Goal: Information Seeking & Learning: Learn about a topic

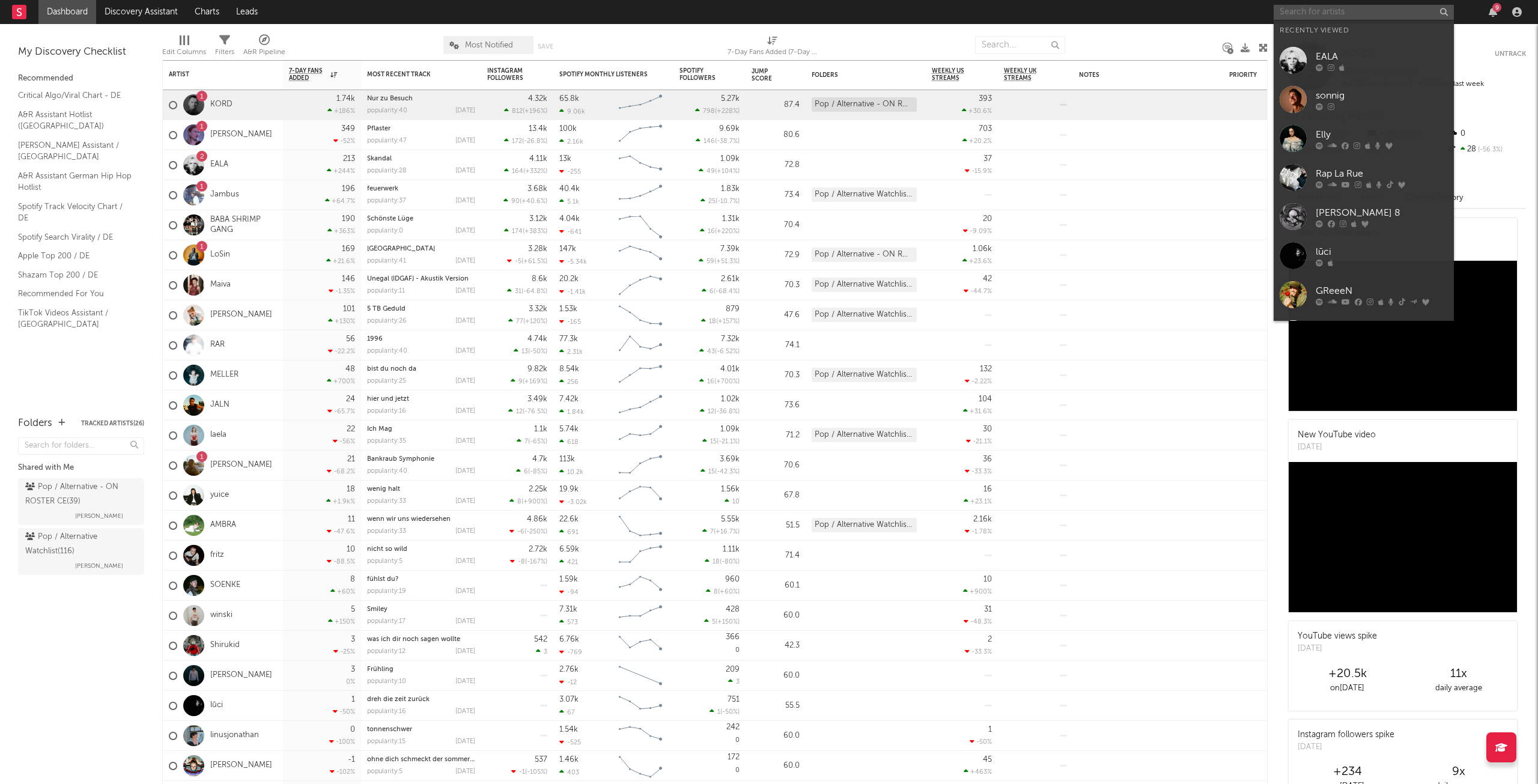
click at [1292, 14] on input "text" at bounding box center [1363, 12] width 180 height 15
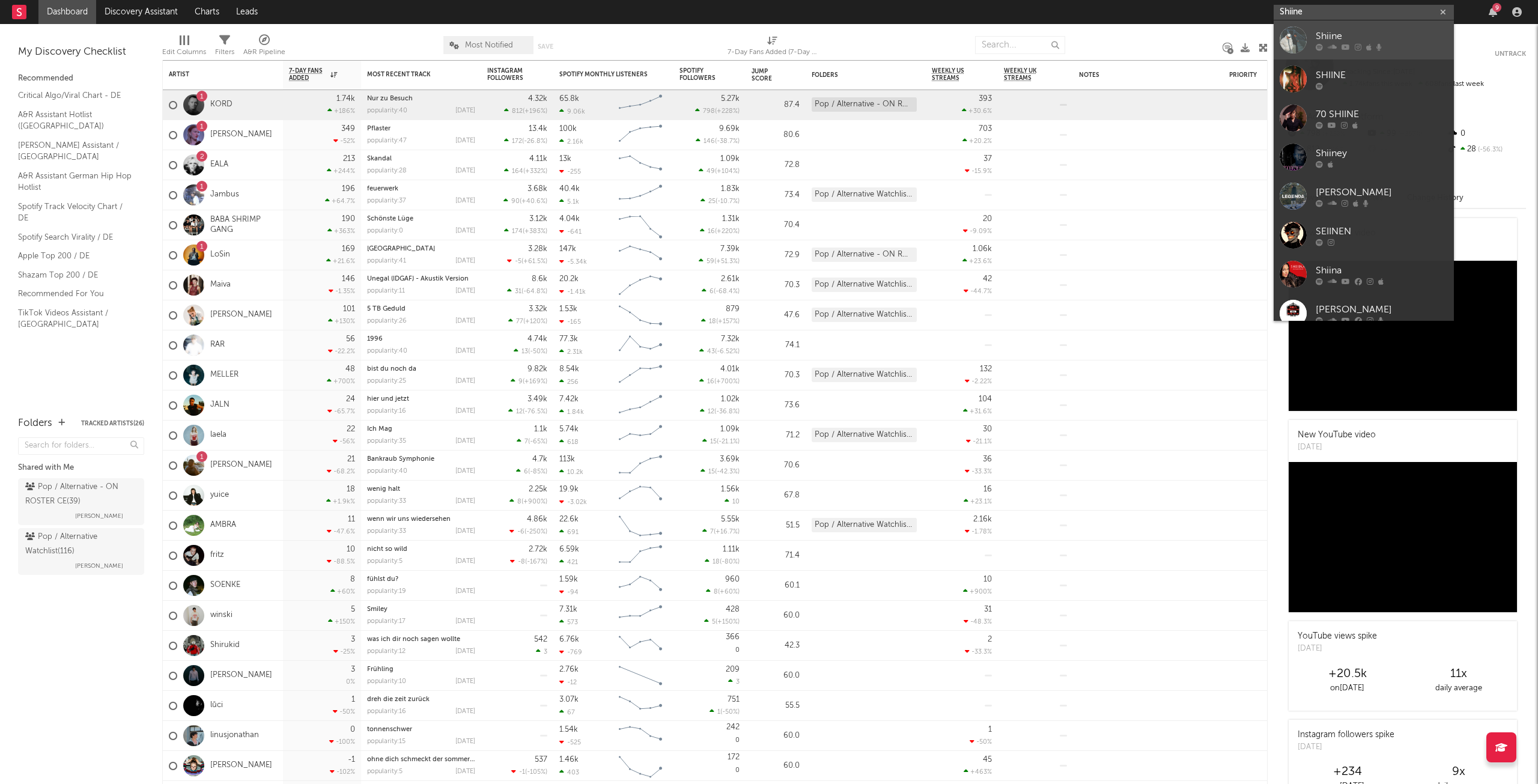
type input "Shiine"
click at [1385, 34] on div "Shiine" at bounding box center [1381, 36] width 132 height 14
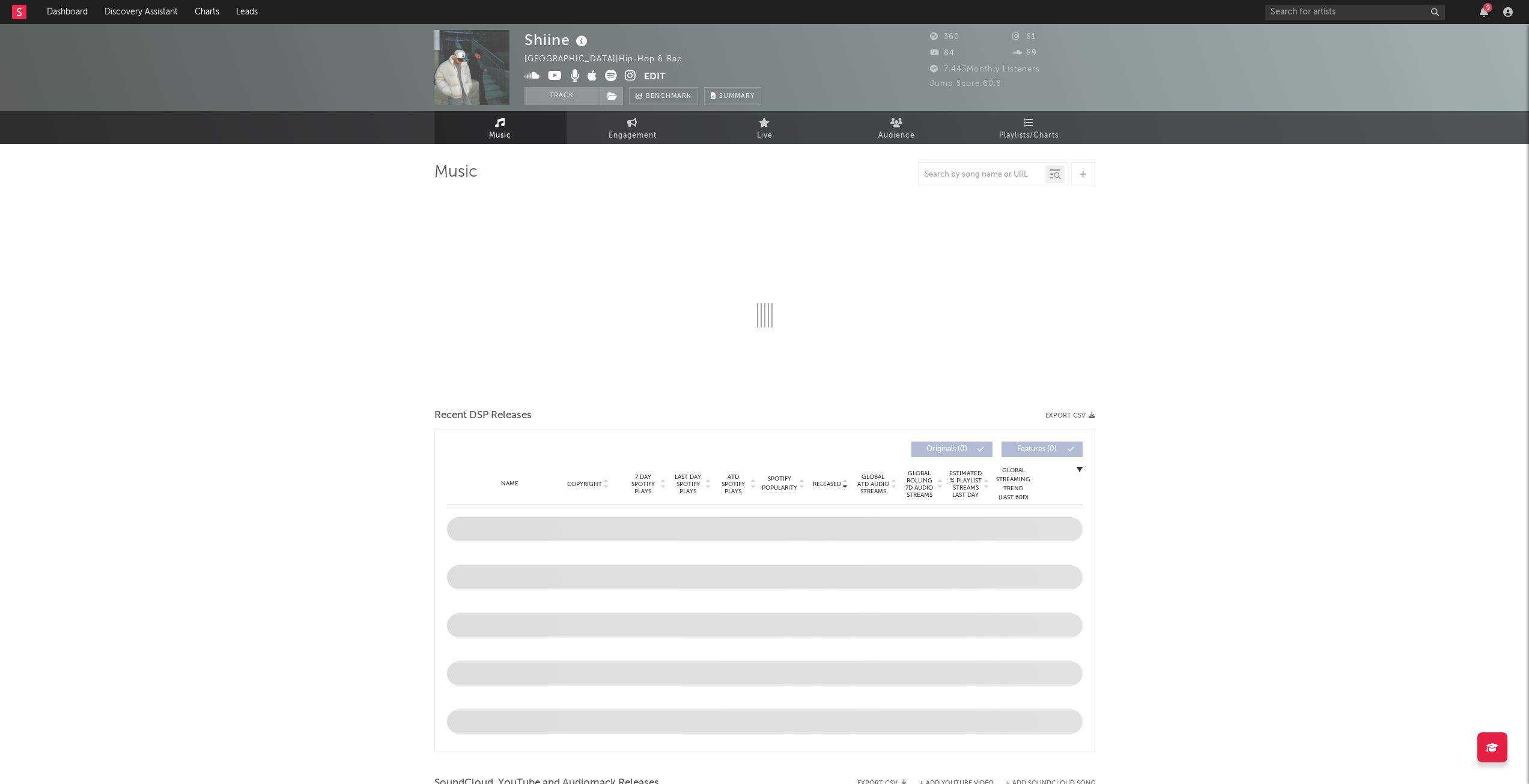
select select "1w"
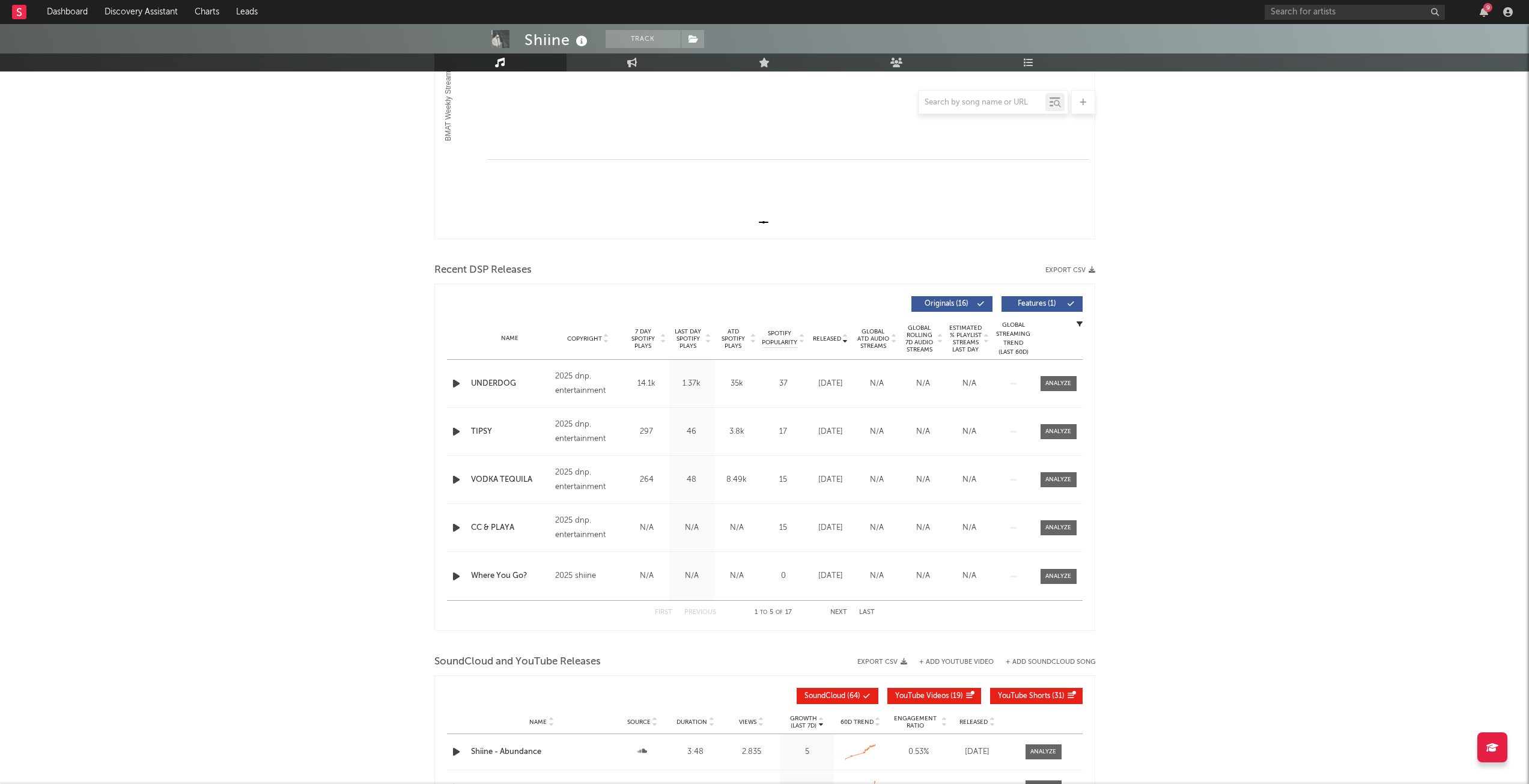
scroll to position [300, 0]
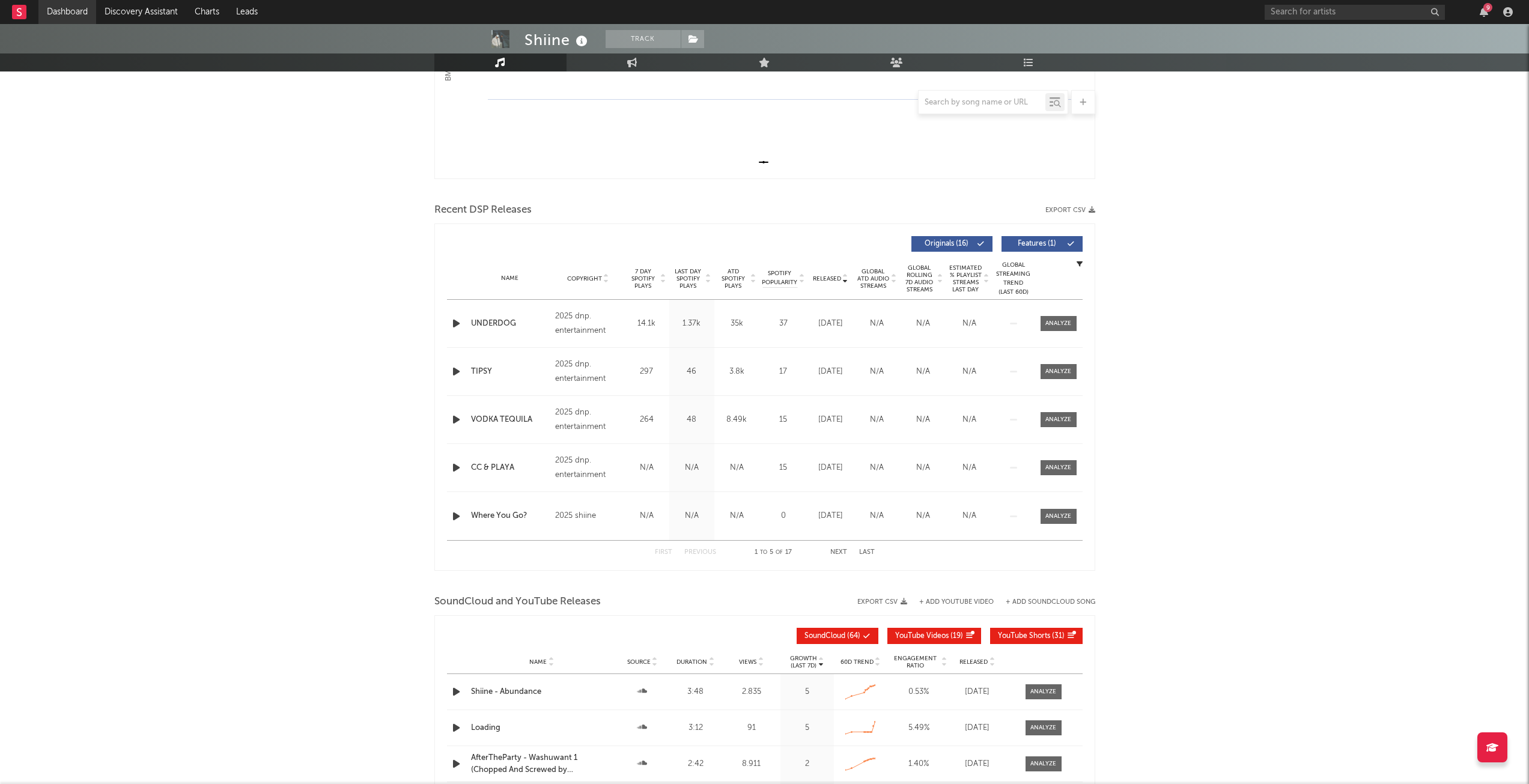
click at [70, 9] on link "Dashboard" at bounding box center [67, 12] width 58 height 24
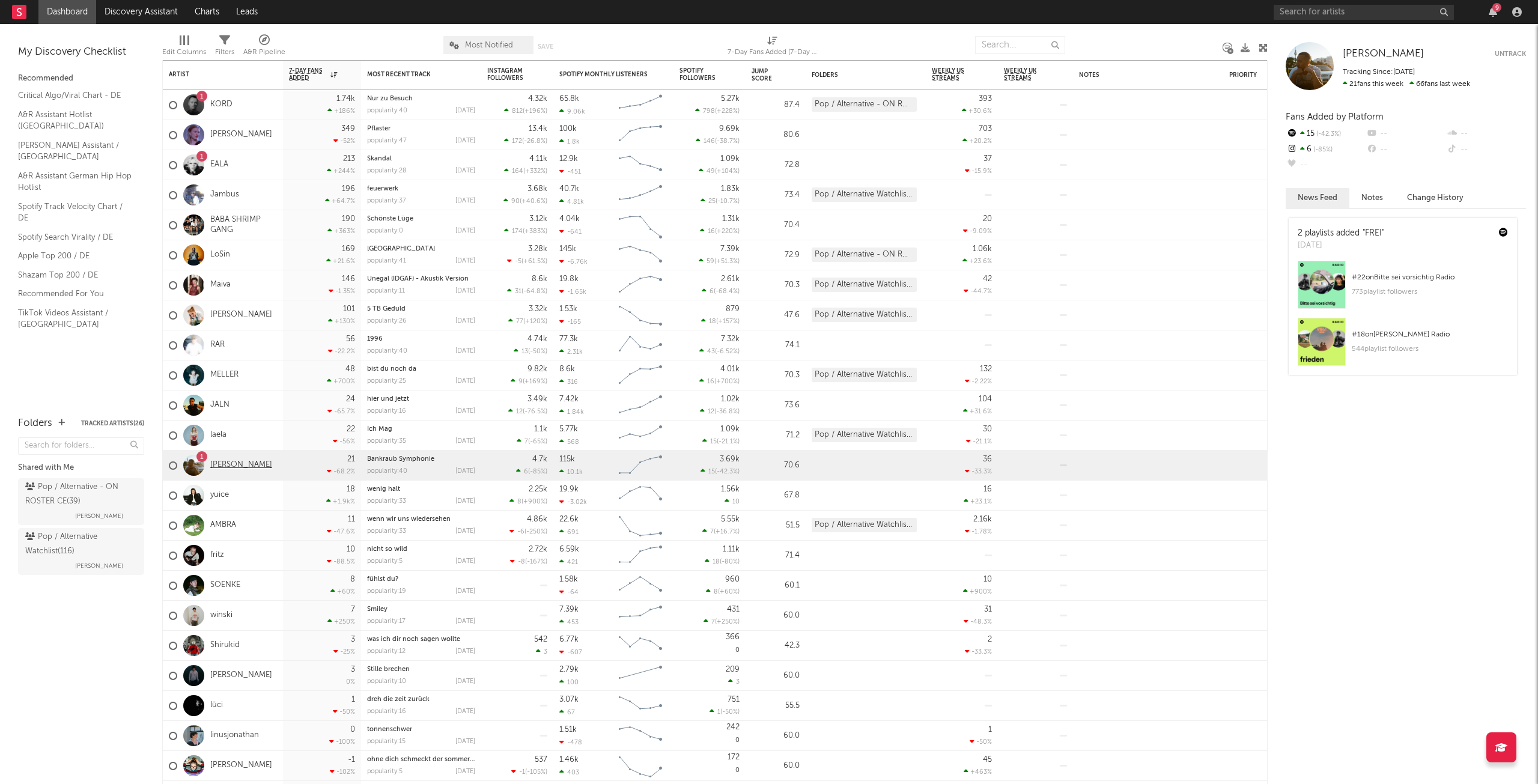
click at [243, 465] on link "[PERSON_NAME]" at bounding box center [241, 465] width 62 height 10
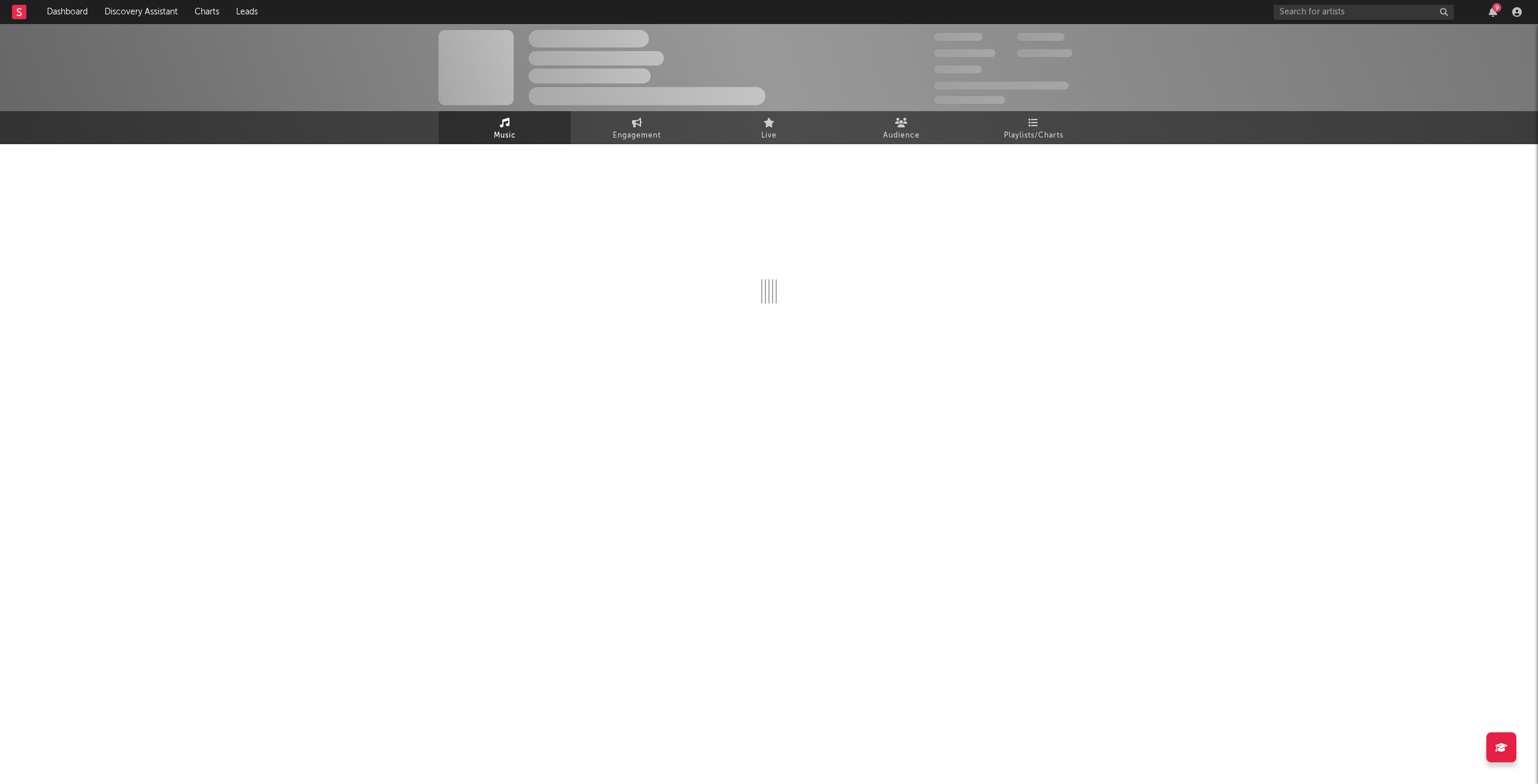
select select "6m"
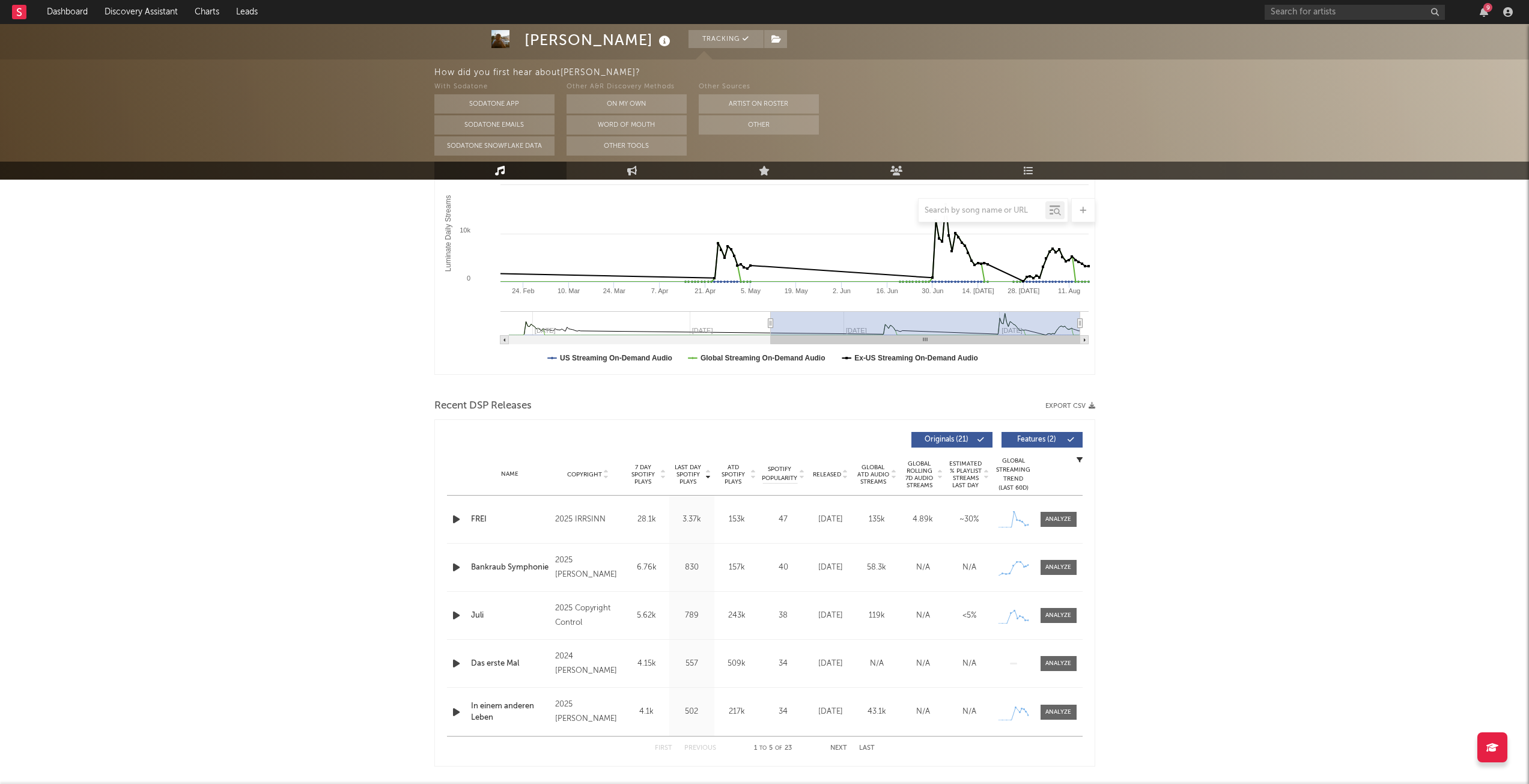
scroll to position [241, 0]
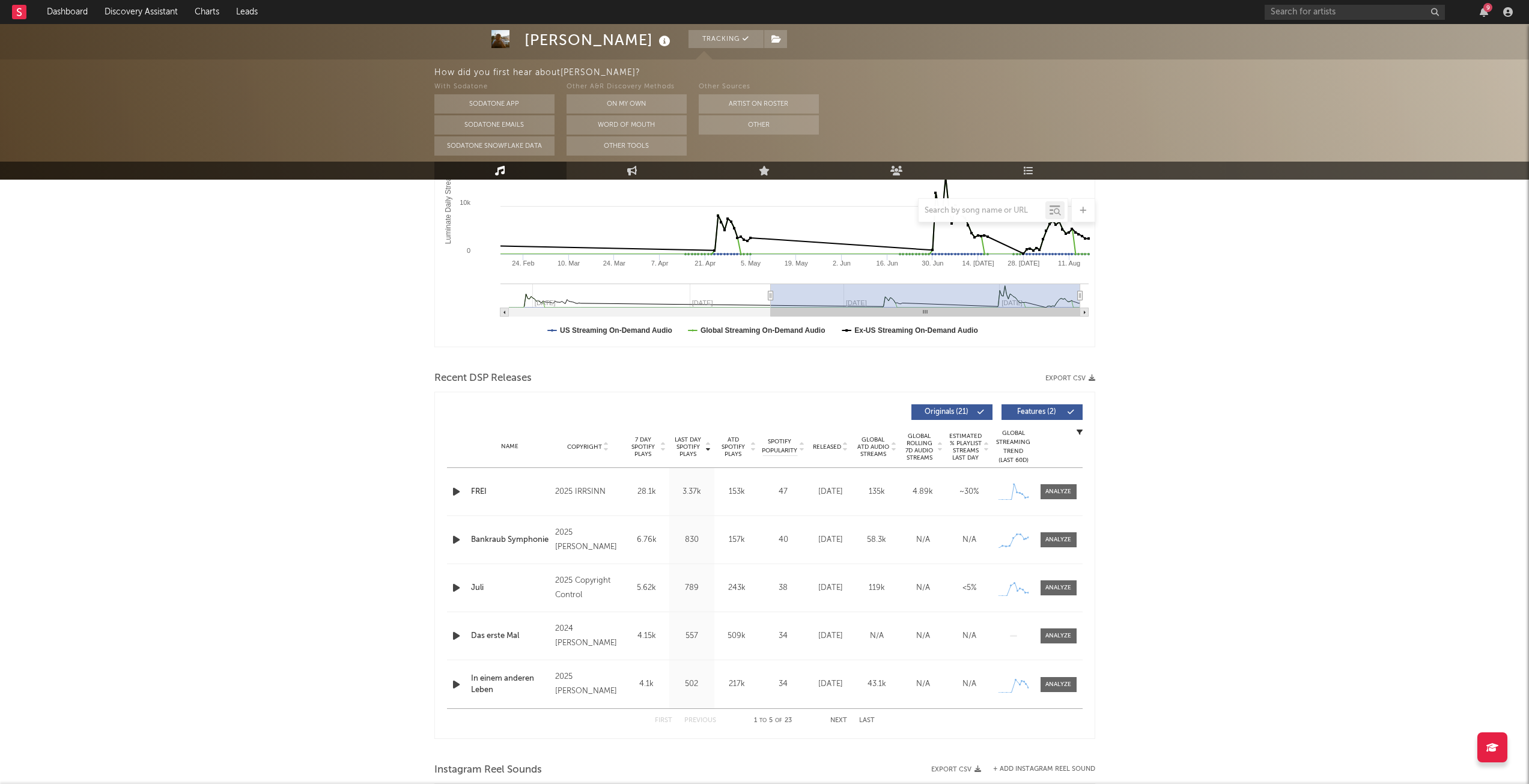
click at [846, 451] on icon at bounding box center [846, 449] width 6 height 5
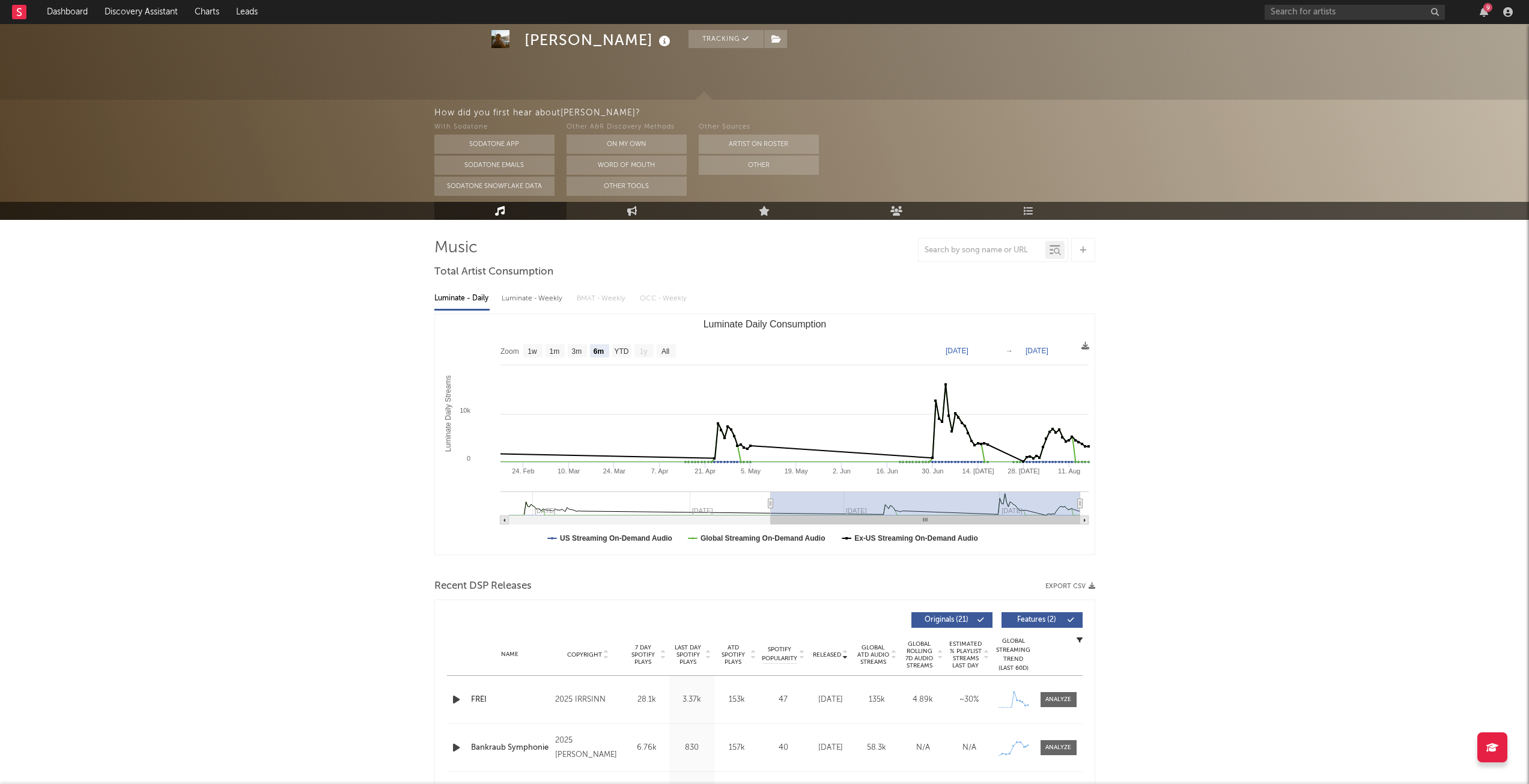
scroll to position [0, 0]
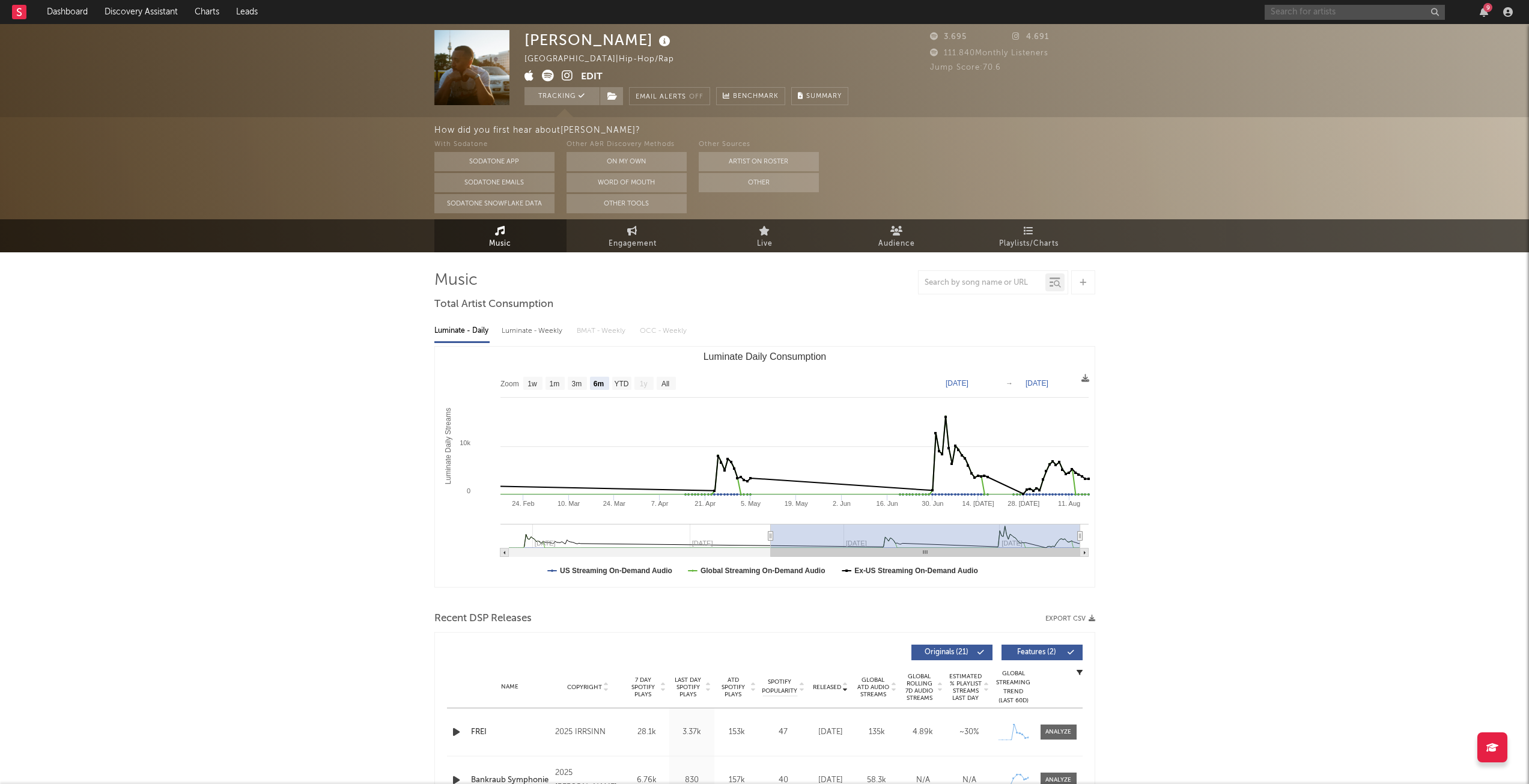
click at [1312, 6] on input "text" at bounding box center [1354, 12] width 180 height 15
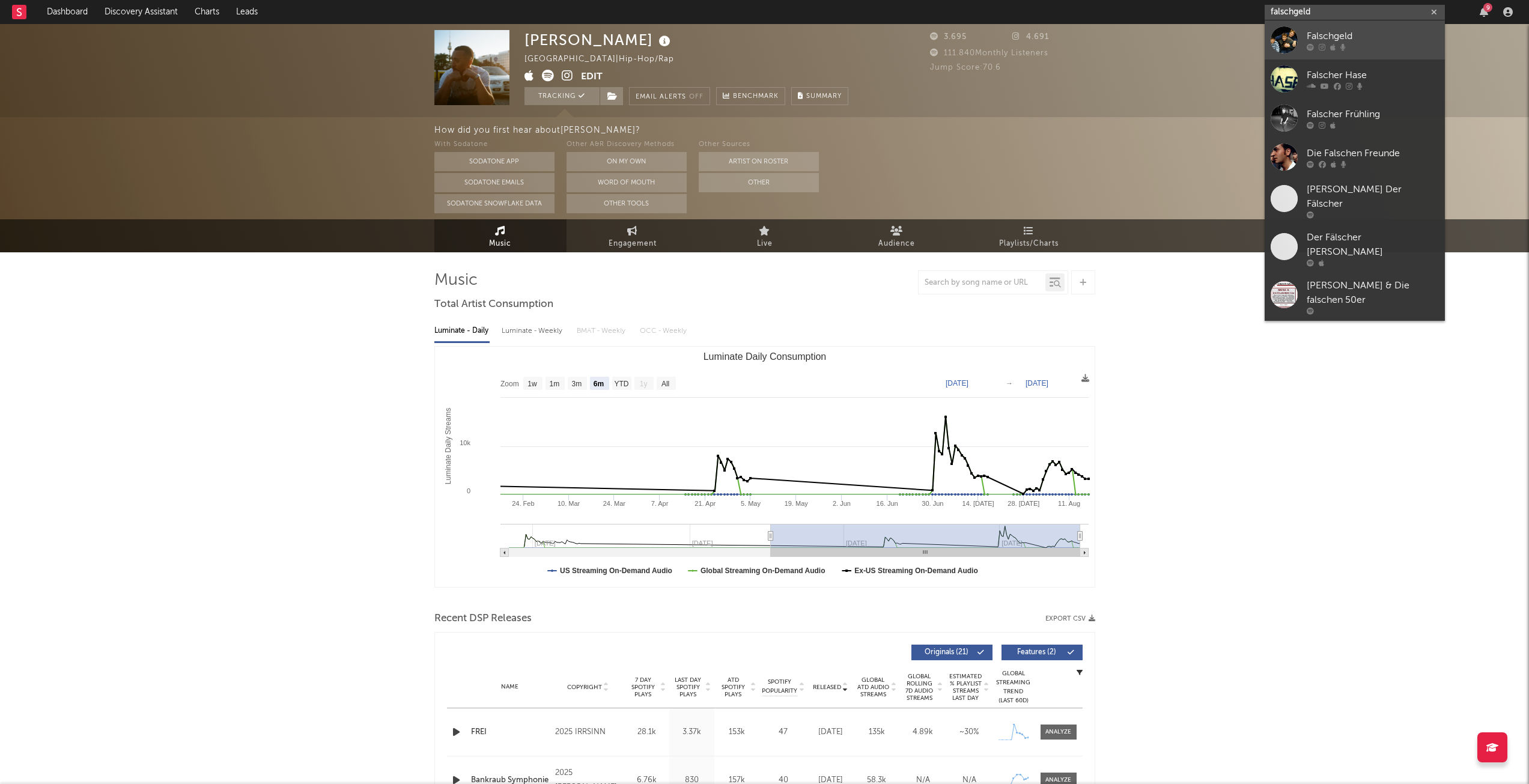
type input "falschgeld"
click at [1372, 35] on div "Falschgeld" at bounding box center [1372, 36] width 132 height 14
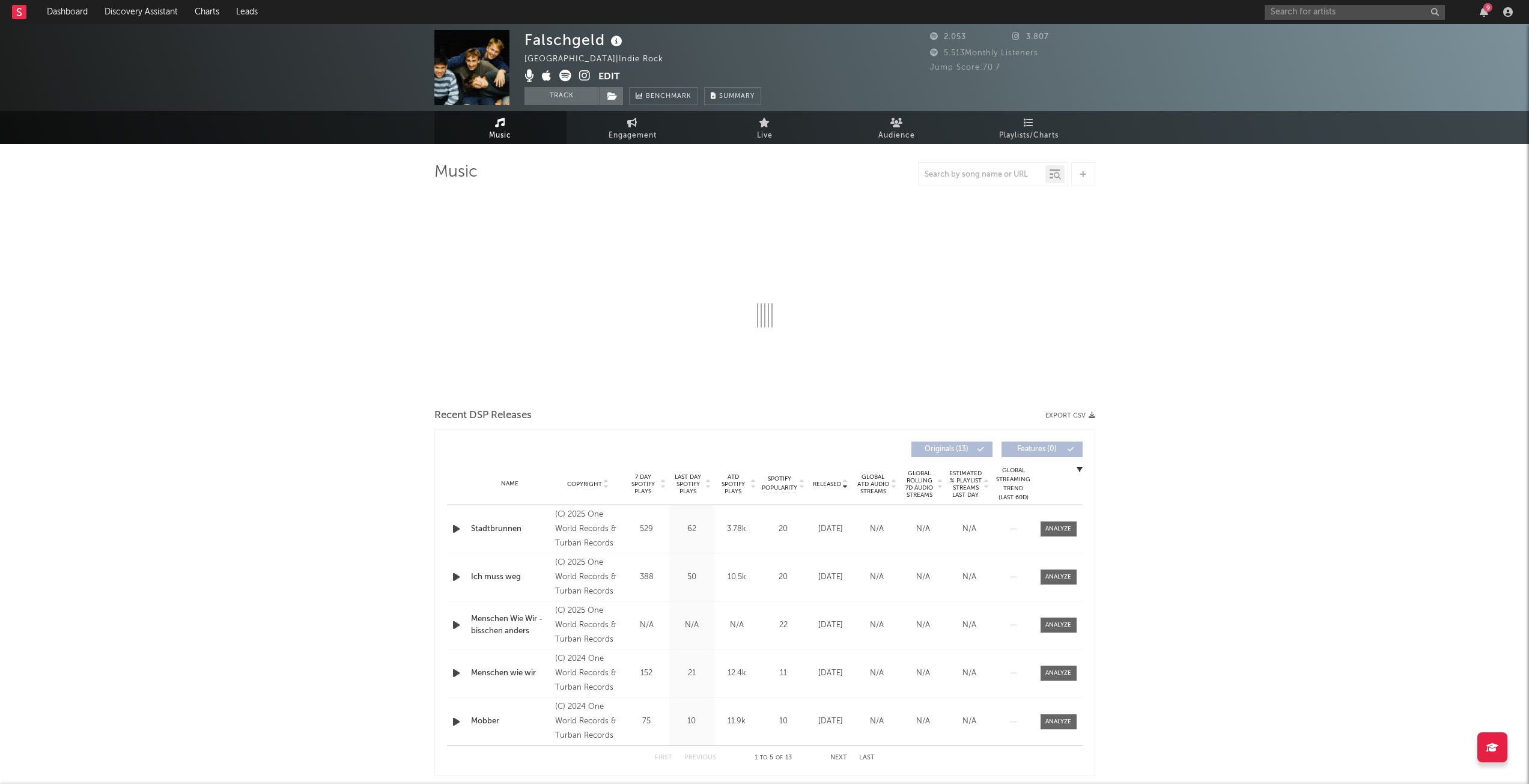
select select "1w"
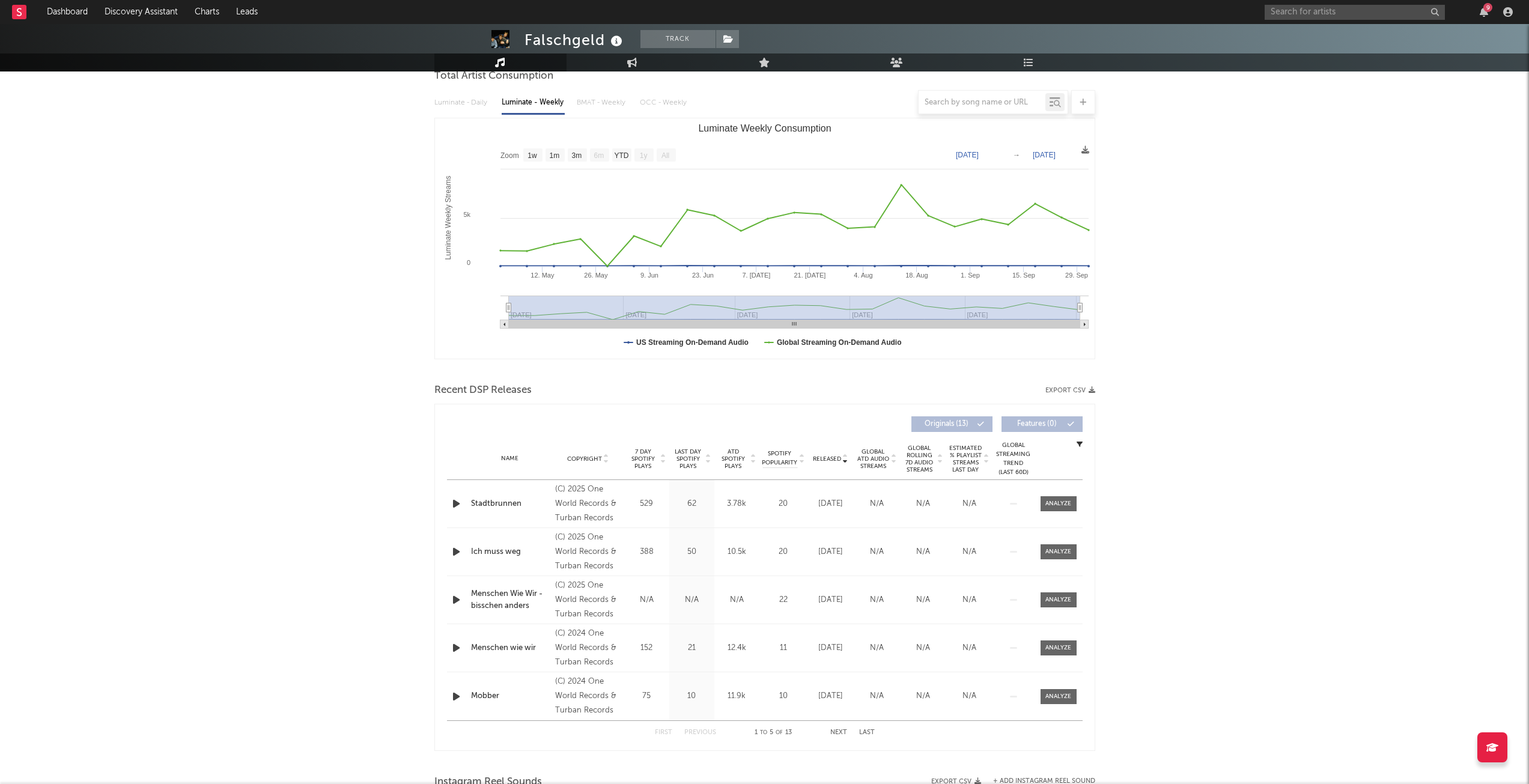
scroll to position [180, 0]
